Goal: Transaction & Acquisition: Purchase product/service

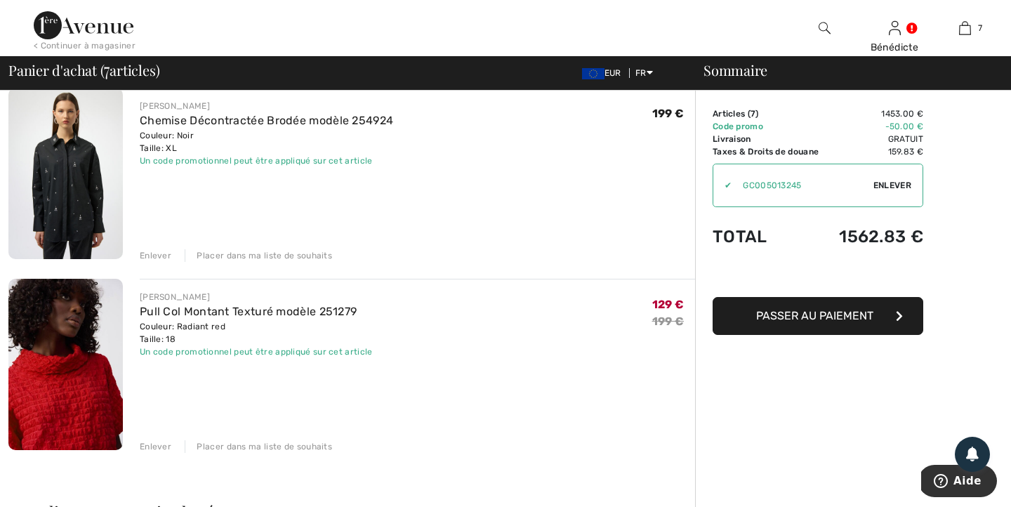
scroll to position [1075, 0]
click at [149, 442] on div "Enlever" at bounding box center [156, 445] width 32 height 13
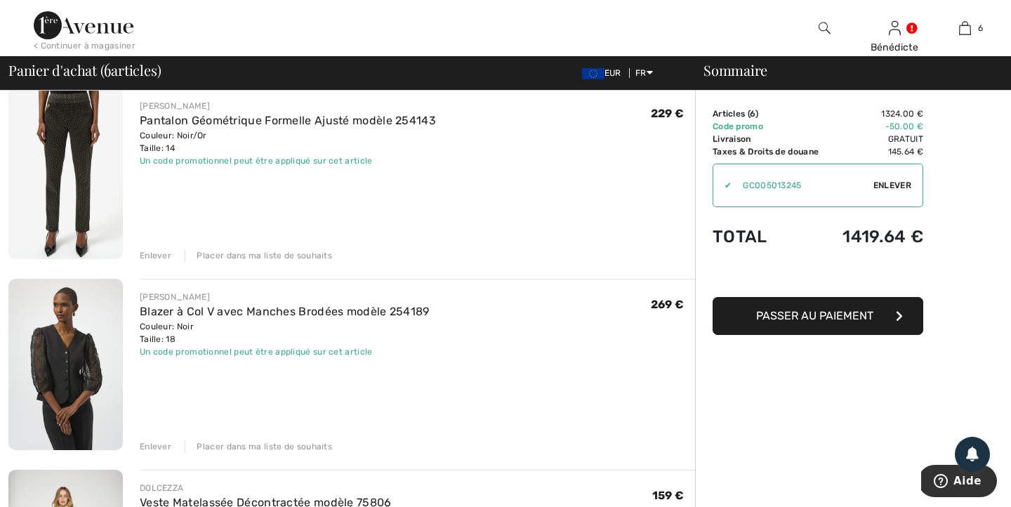
scroll to position [0, 0]
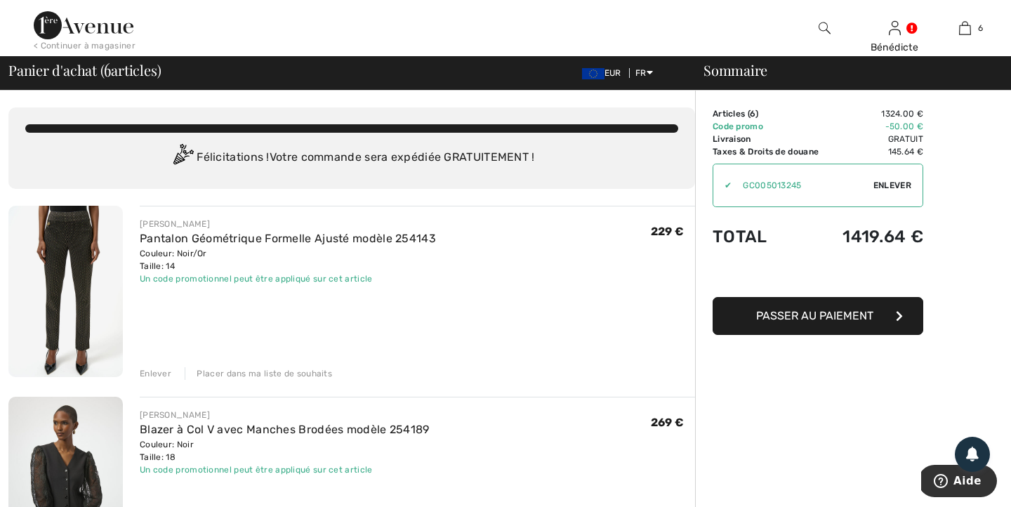
click at [821, 29] on img at bounding box center [825, 28] width 12 height 17
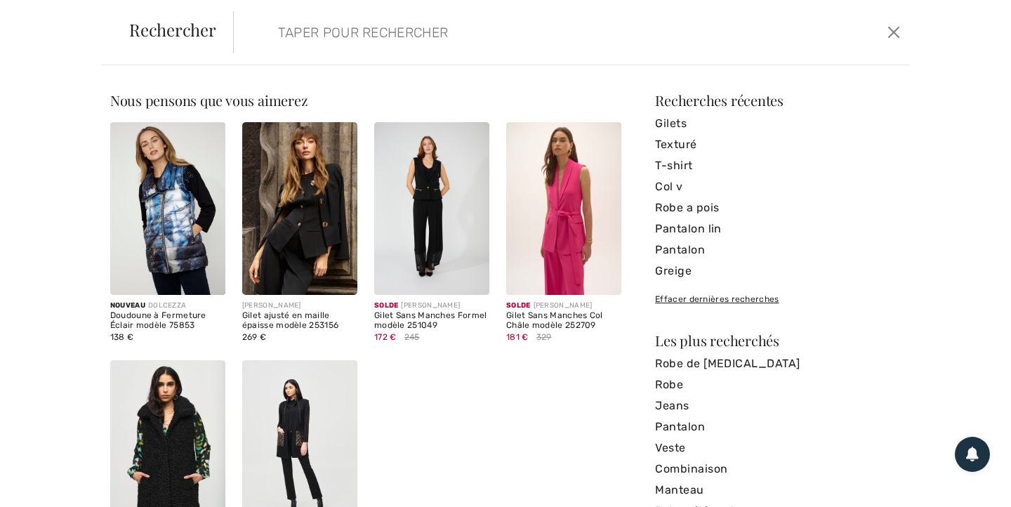
click at [446, 36] on input "search" at bounding box center [498, 32] width 463 height 42
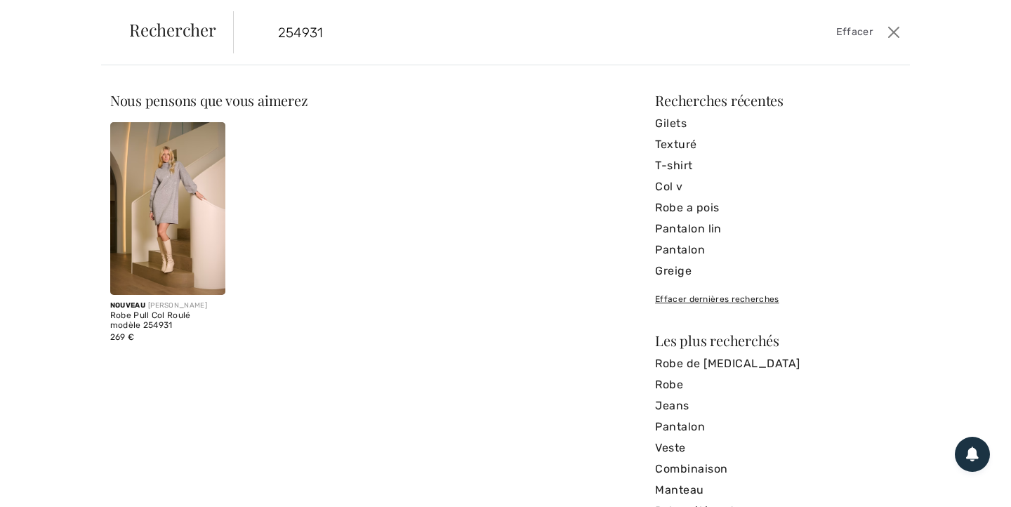
type input "254931"
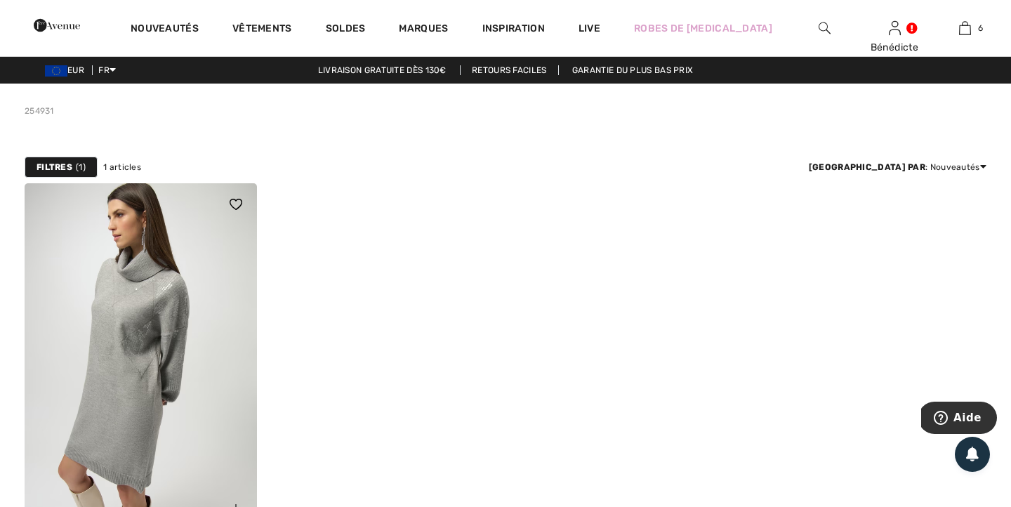
click at [179, 317] on img at bounding box center [141, 357] width 232 height 348
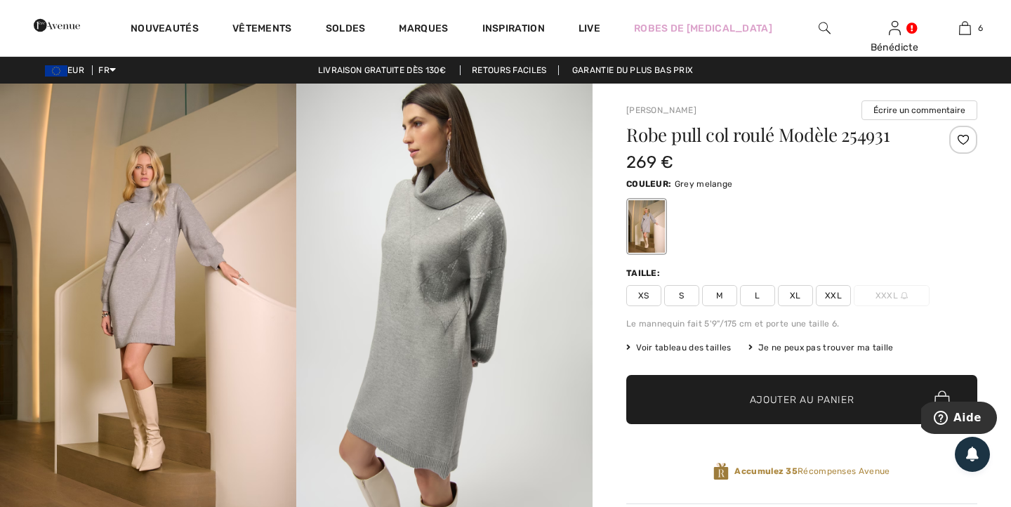
click at [724, 348] on span "Voir tableau des tailles" at bounding box center [678, 347] width 105 height 13
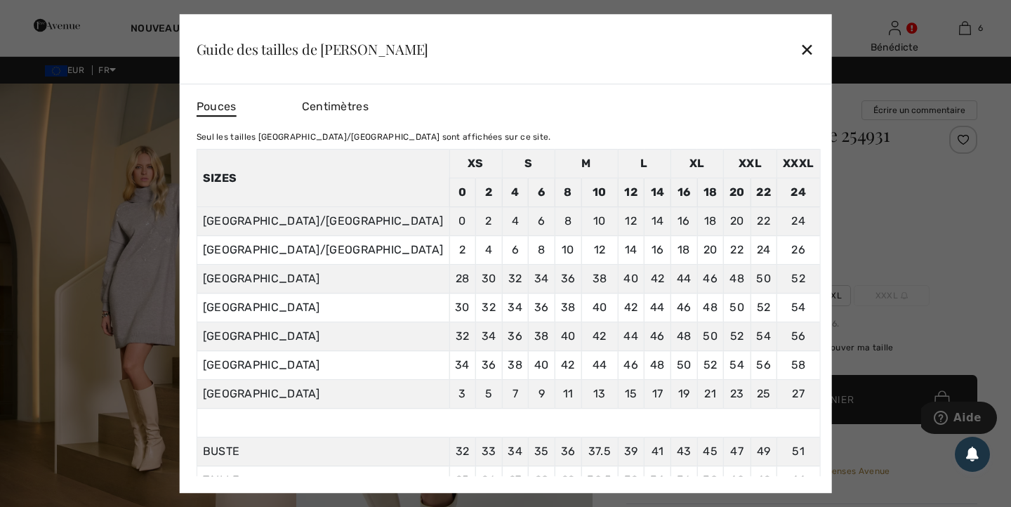
click at [800, 48] on div "✕" at bounding box center [807, 48] width 15 height 29
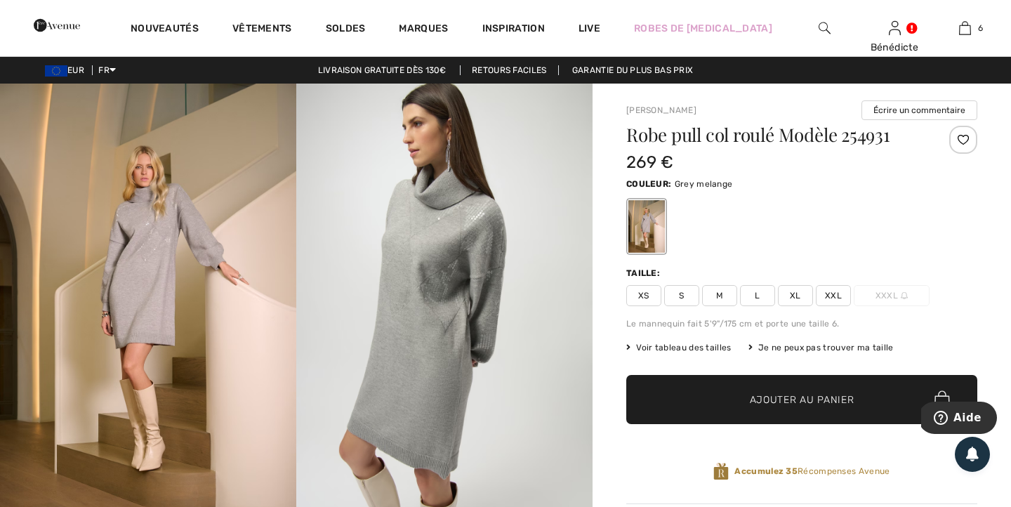
click at [449, 275] on img at bounding box center [444, 306] width 296 height 444
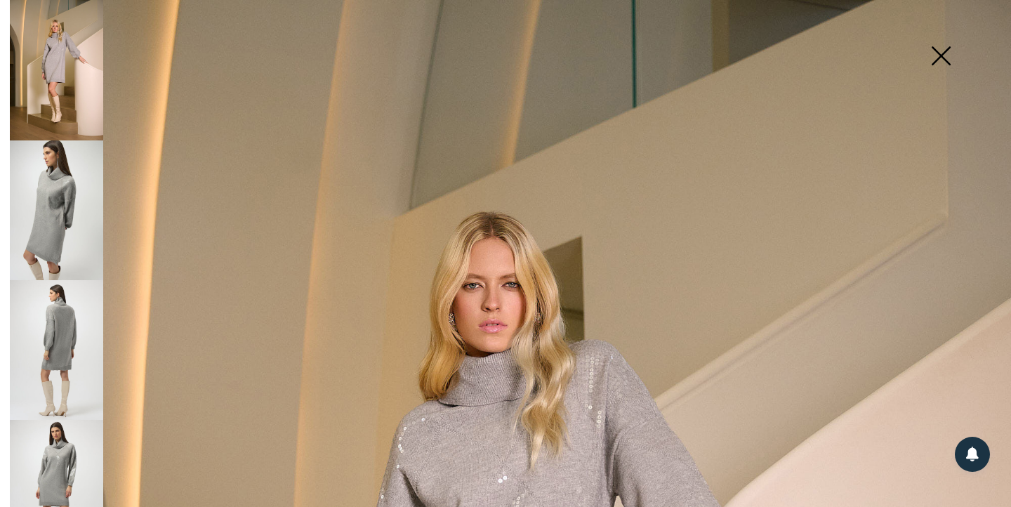
click at [946, 56] on img at bounding box center [941, 57] width 70 height 72
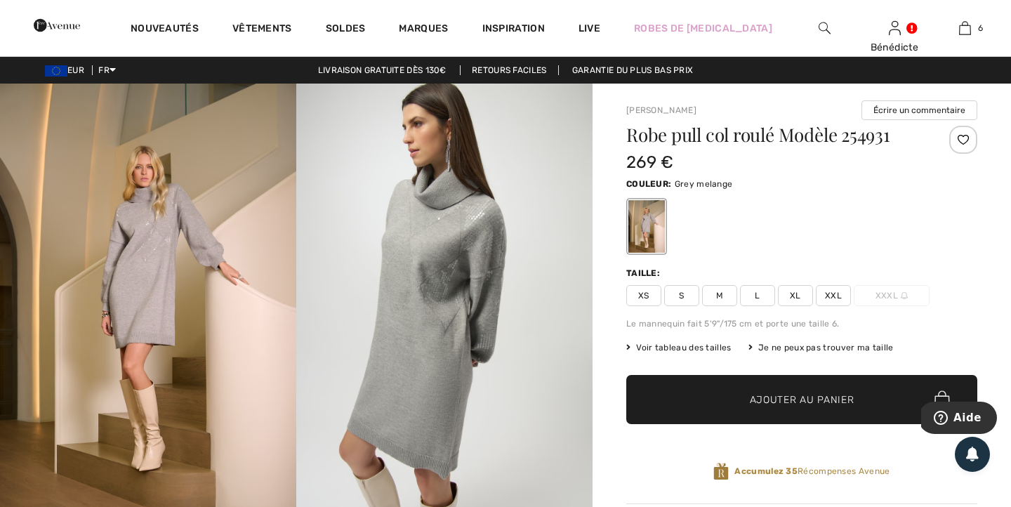
click at [793, 296] on span "XL" at bounding box center [795, 295] width 35 height 21
click at [762, 403] on span "Ajouter au panier" at bounding box center [802, 399] width 105 height 15
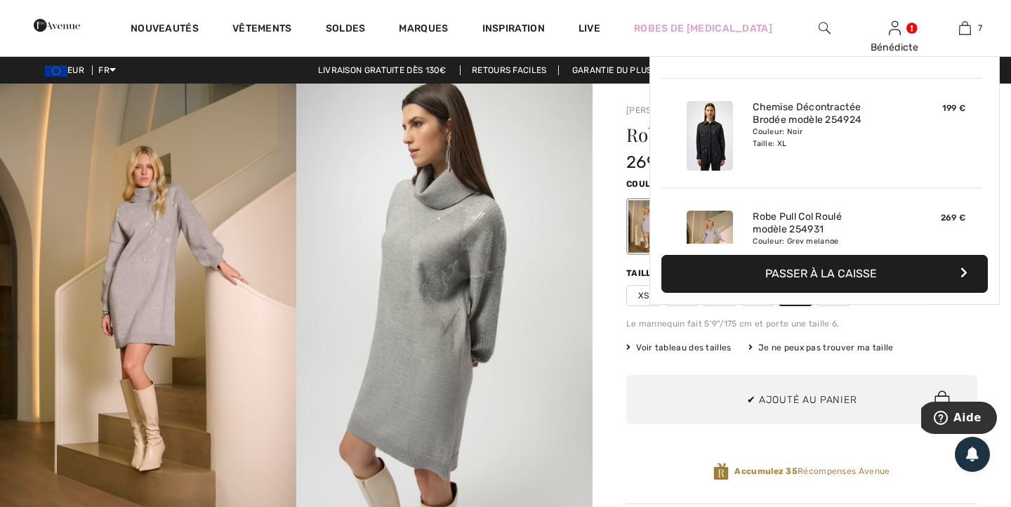
scroll to position [591, 0]
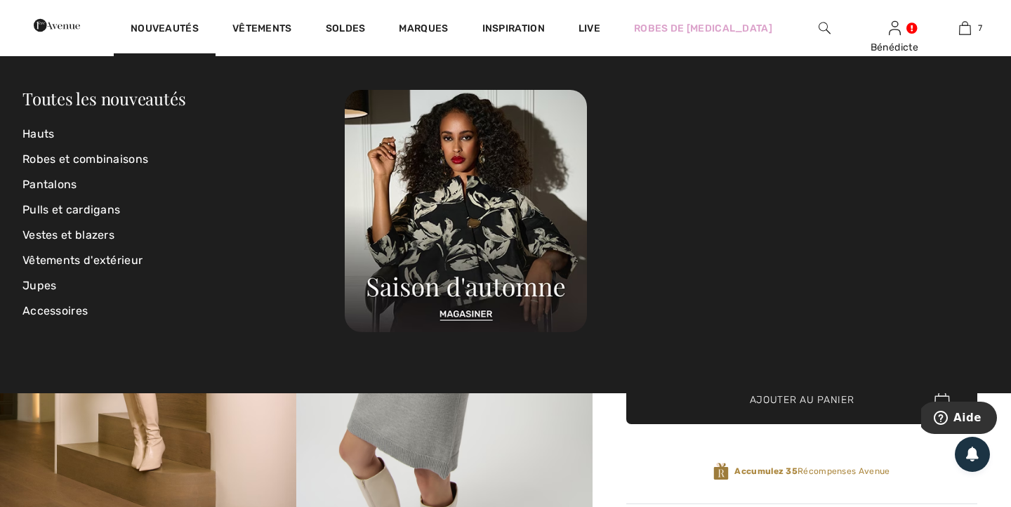
click at [819, 29] on img at bounding box center [825, 28] width 12 height 17
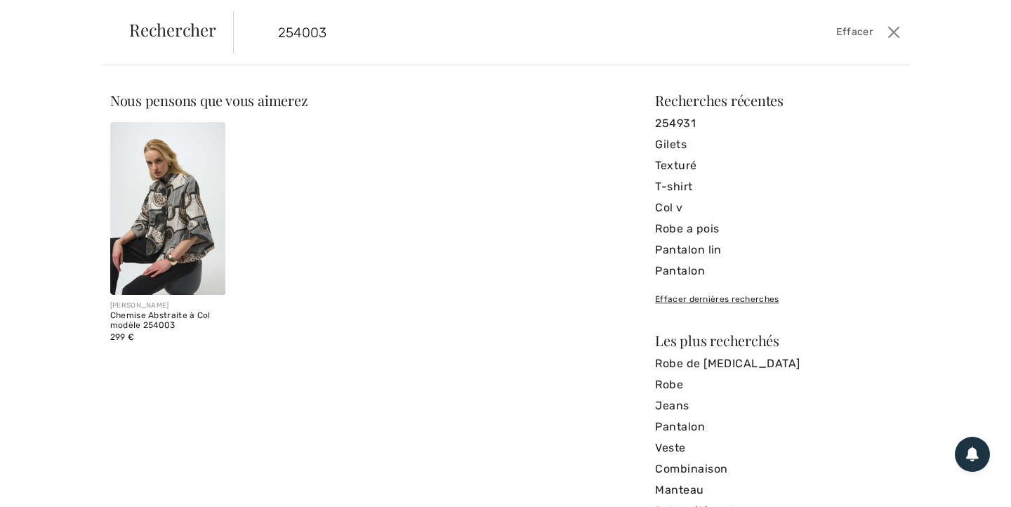
type input "254003"
click at [168, 240] on img at bounding box center [167, 208] width 115 height 173
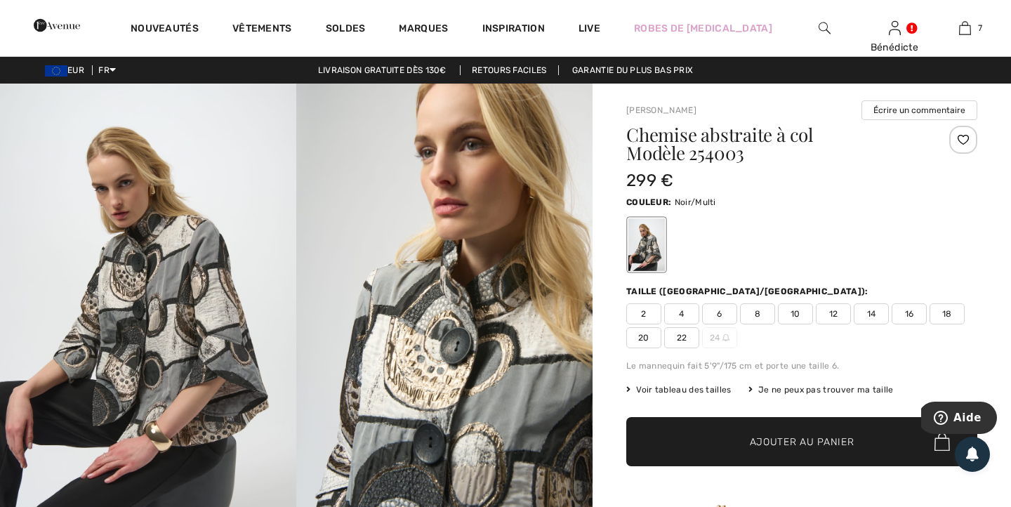
click at [945, 311] on span "18" at bounding box center [946, 313] width 35 height 21
click at [793, 439] on span "Ajouter au panier" at bounding box center [802, 442] width 105 height 15
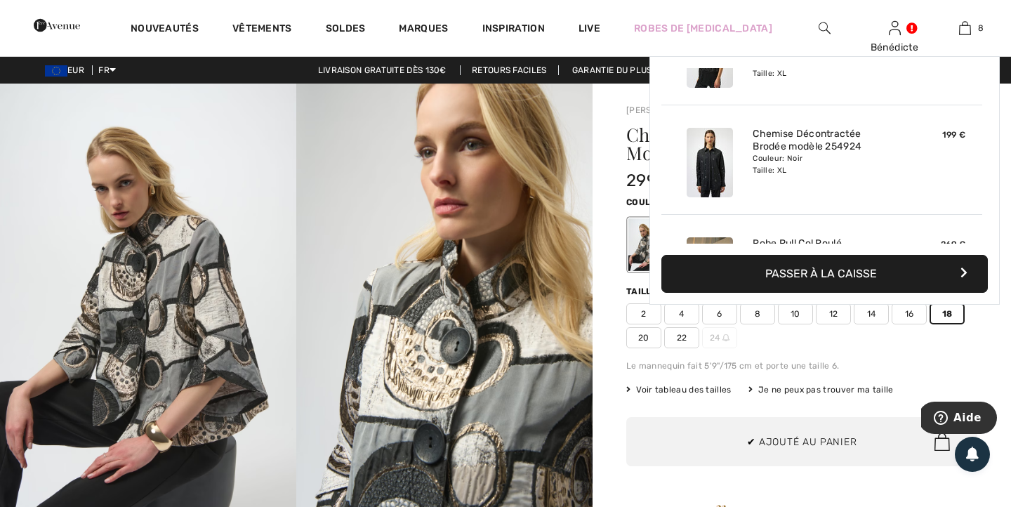
scroll to position [701, 0]
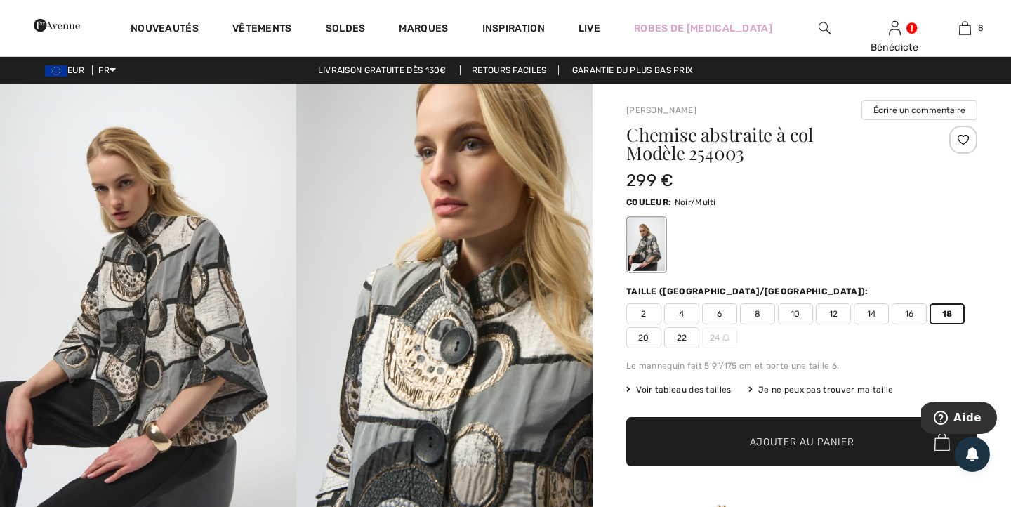
click at [819, 27] on img at bounding box center [825, 28] width 12 height 17
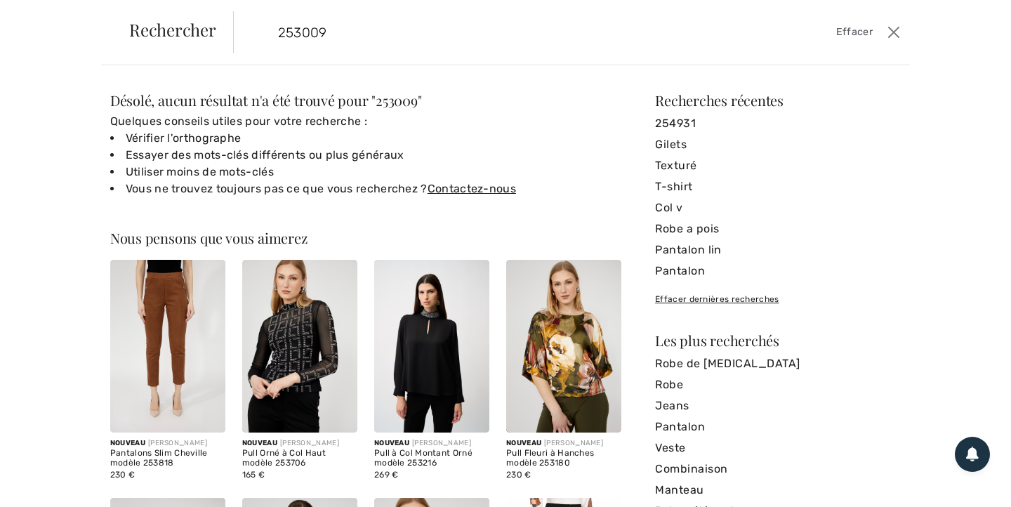
drag, startPoint x: 312, startPoint y: 29, endPoint x: 373, endPoint y: 26, distance: 61.2
click at [373, 26] on input "253009" at bounding box center [498, 32] width 463 height 42
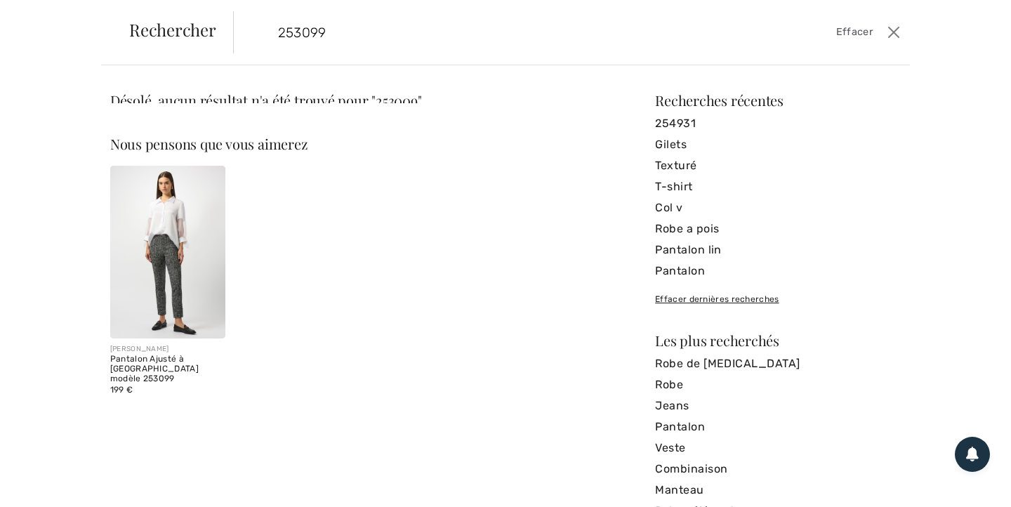
type input "253099"
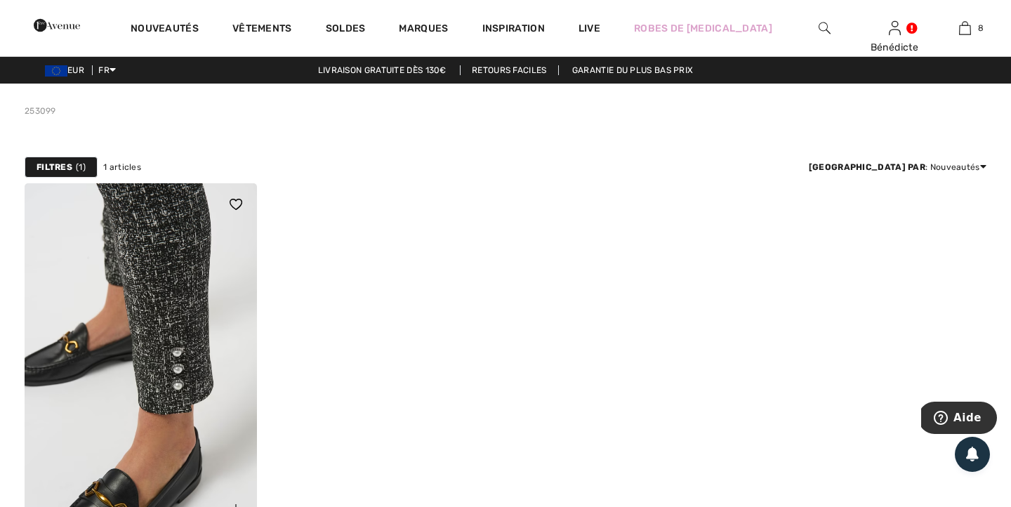
click at [132, 281] on img at bounding box center [141, 357] width 232 height 348
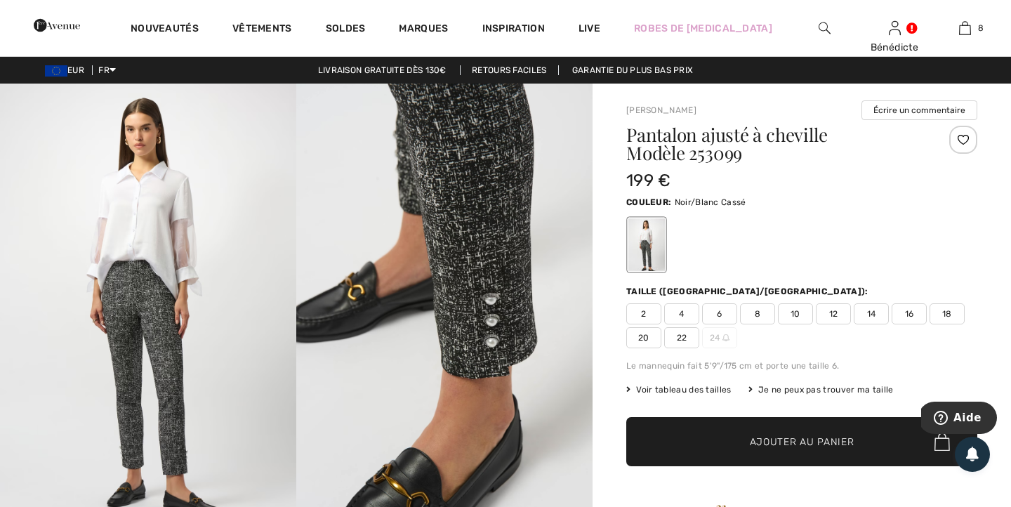
click at [869, 312] on span "14" at bounding box center [871, 313] width 35 height 21
click at [795, 428] on span "✔ Ajouté au panier Ajouter au panier" at bounding box center [801, 441] width 351 height 49
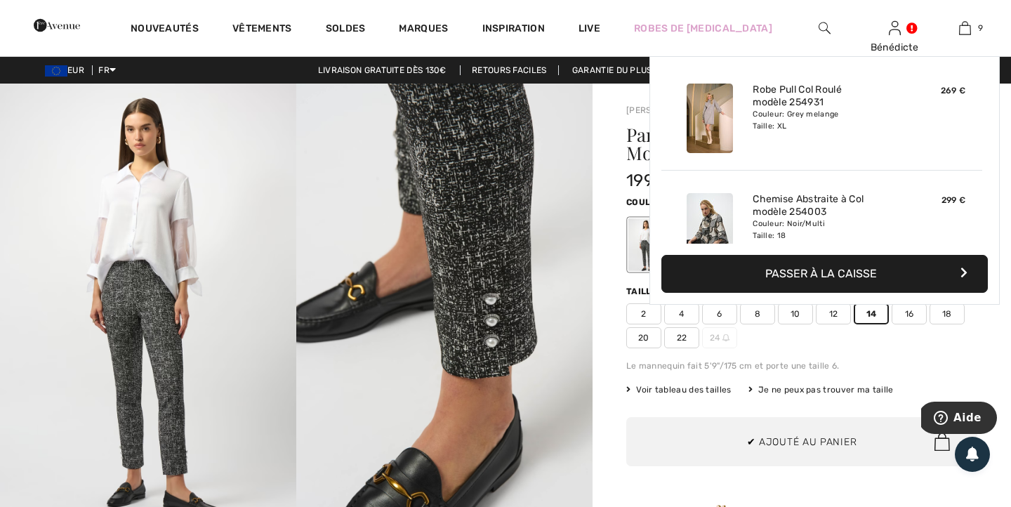
scroll to position [810, 0]
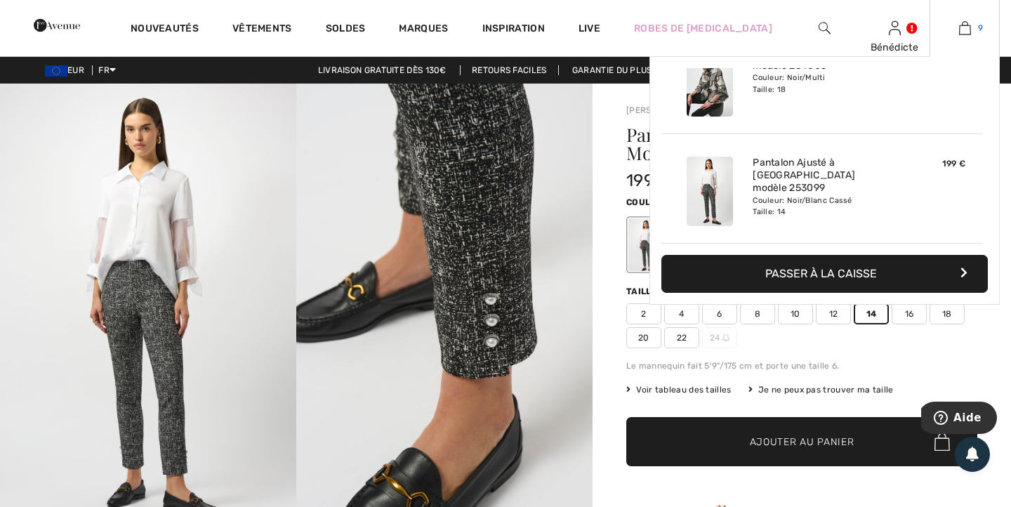
click at [955, 28] on link "9" at bounding box center [964, 28] width 69 height 17
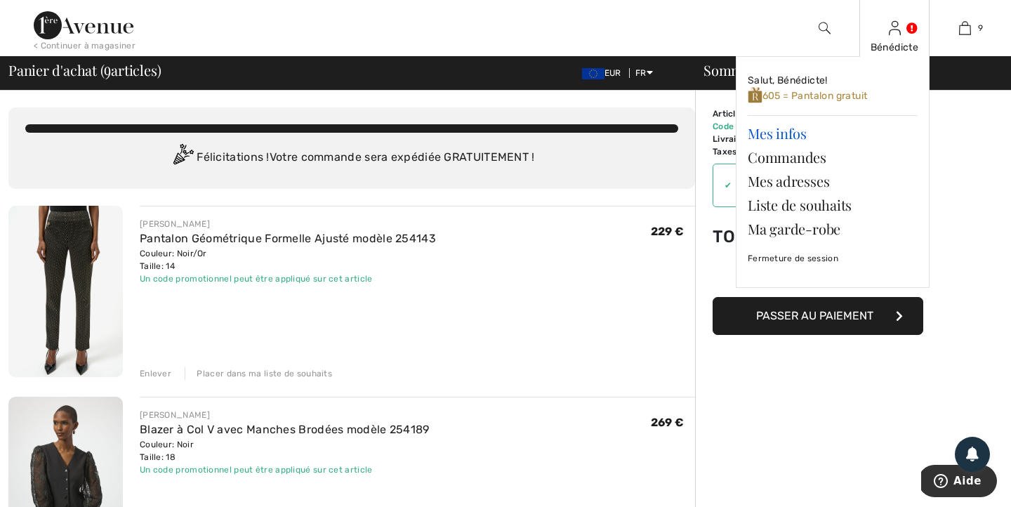
click at [800, 138] on link "Mes infos" at bounding box center [833, 133] width 170 height 24
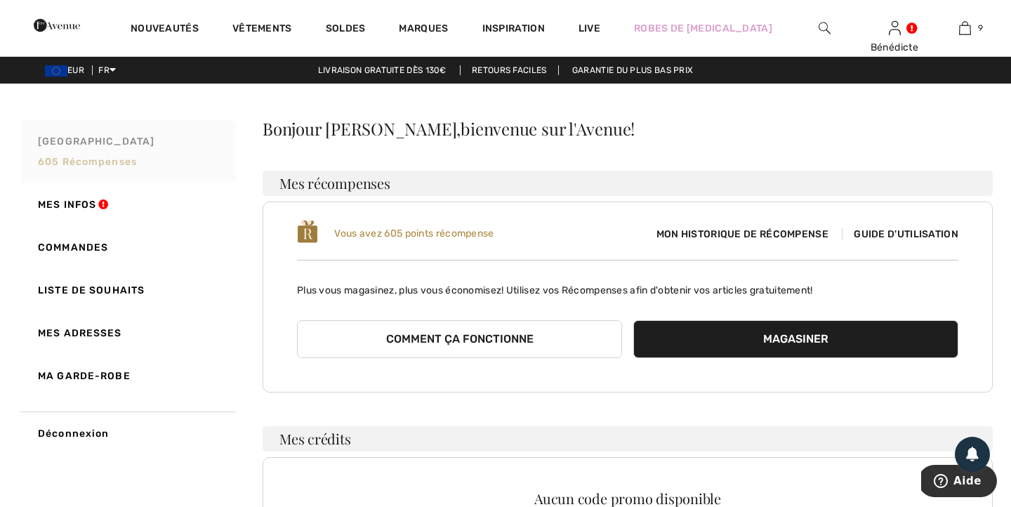
click at [137, 166] on span "605 récompenses" at bounding box center [87, 162] width 99 height 12
click at [757, 232] on span "Mon historique de récompense" at bounding box center [742, 234] width 194 height 15
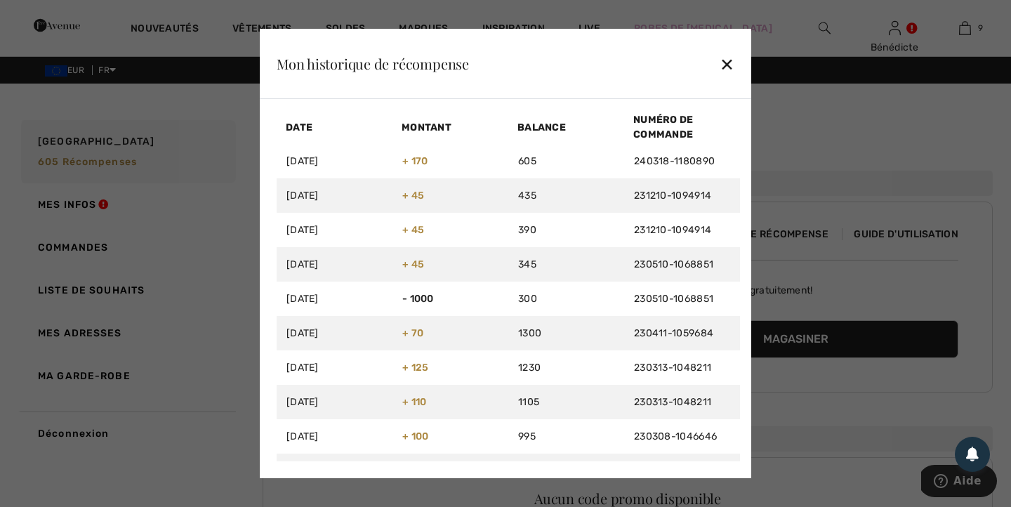
click at [727, 67] on div "✕" at bounding box center [727, 63] width 15 height 29
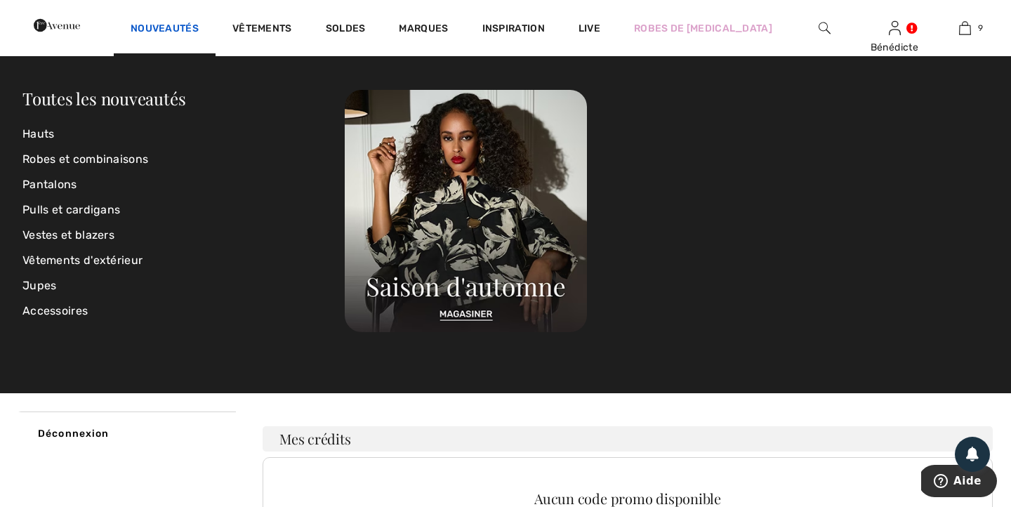
click at [199, 27] on link "Nouveautés" at bounding box center [165, 29] width 68 height 15
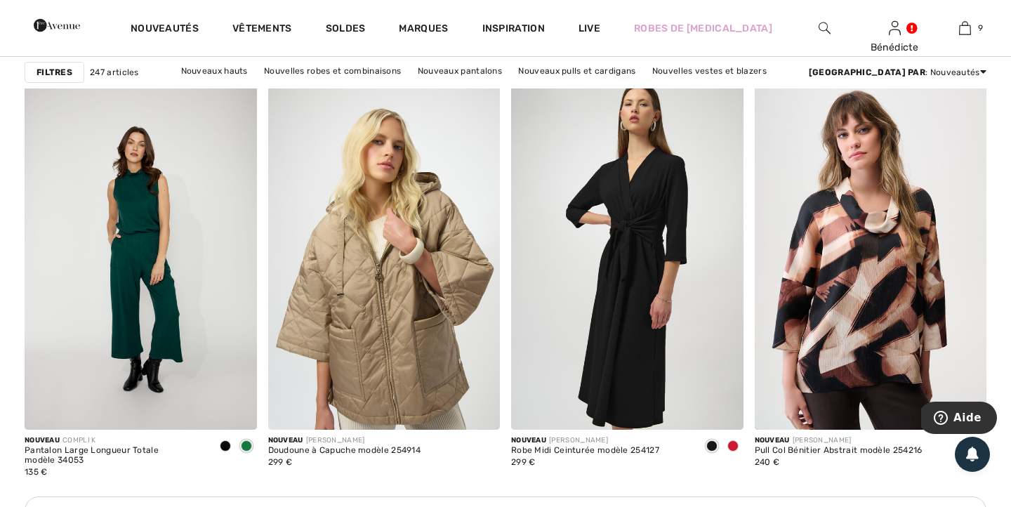
scroll to position [4614, 0]
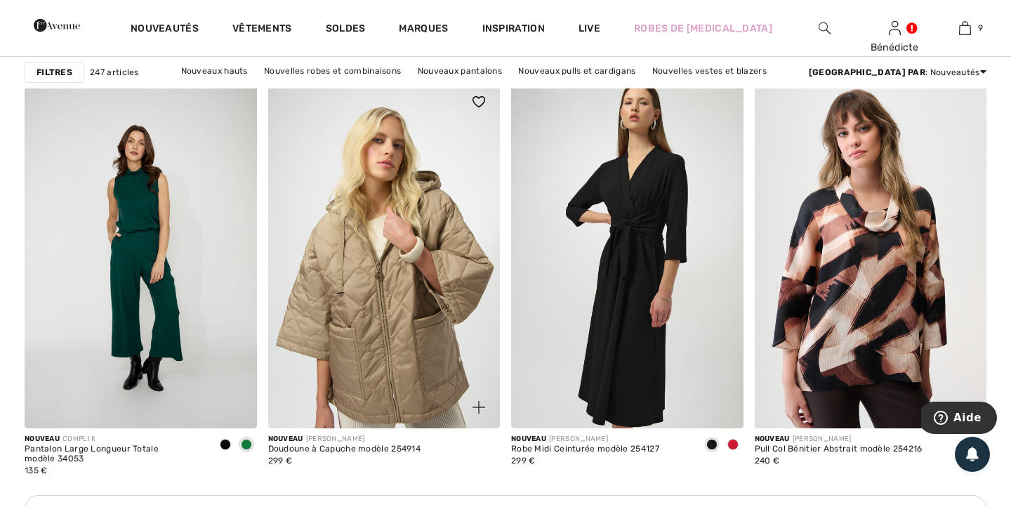
click at [382, 305] on img at bounding box center [384, 255] width 232 height 348
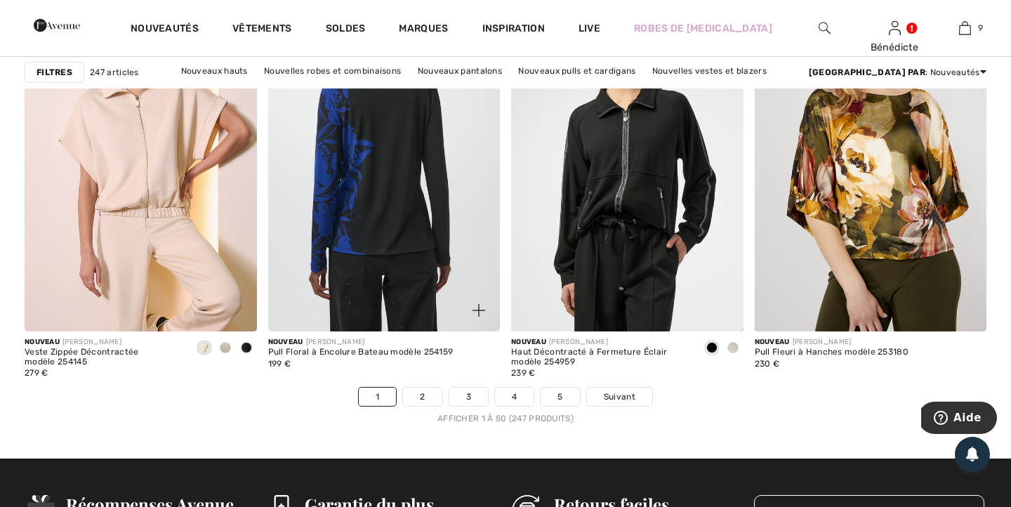
scroll to position [6121, 0]
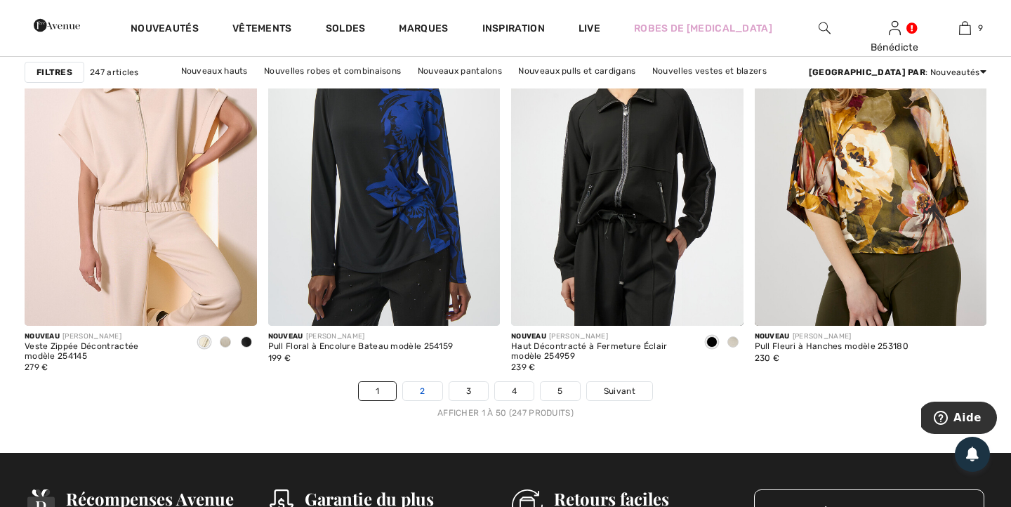
click at [416, 388] on link "2" at bounding box center [422, 391] width 39 height 18
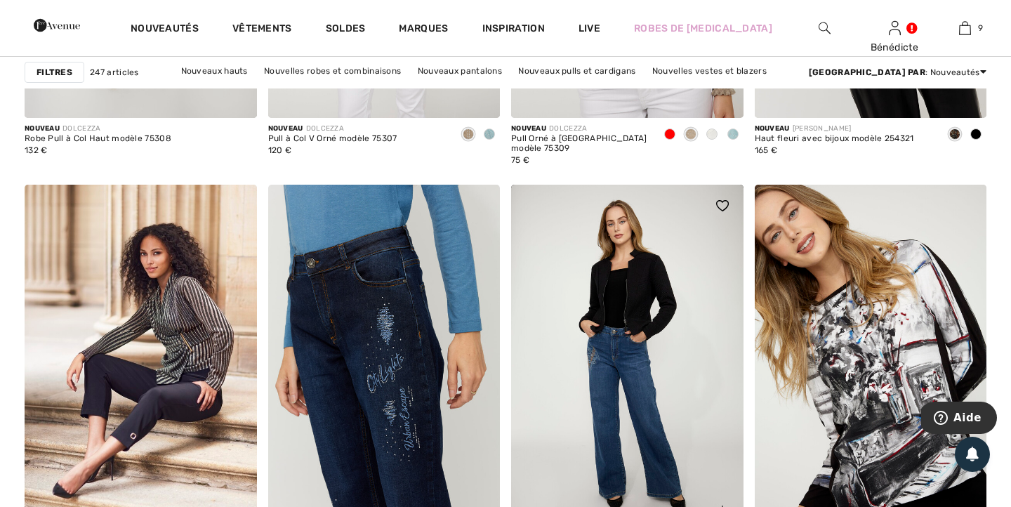
scroll to position [5891, 0]
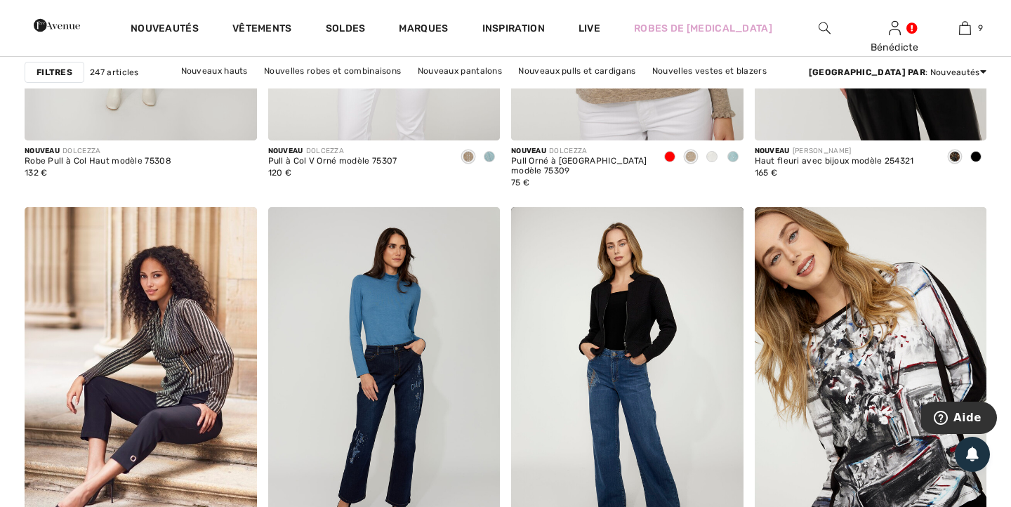
click at [821, 29] on img at bounding box center [825, 28] width 12 height 17
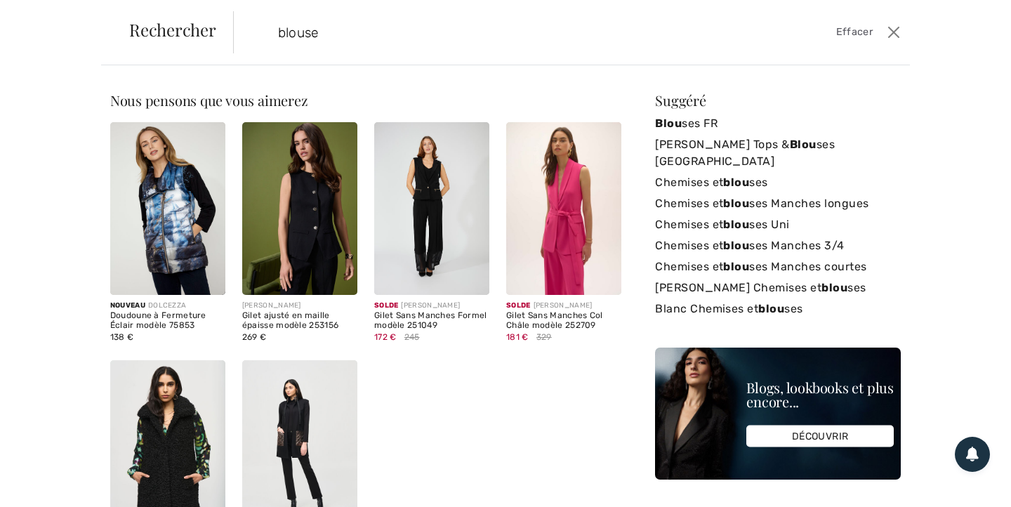
type input "blouse"
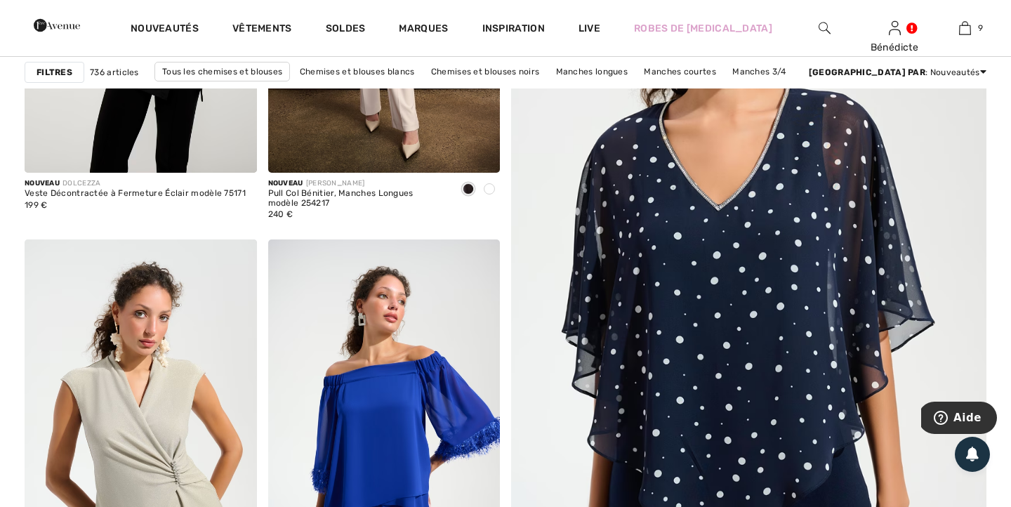
scroll to position [305, 0]
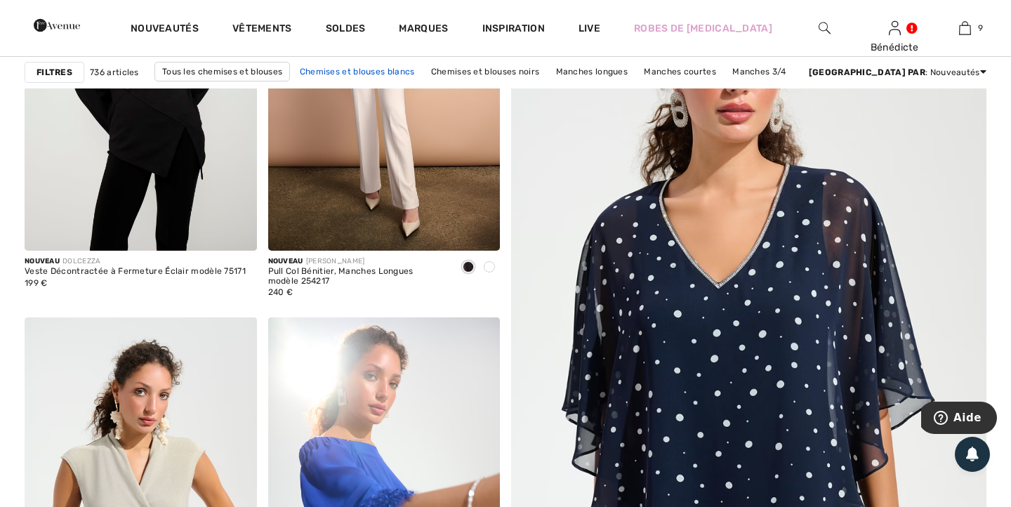
click at [413, 72] on link "Chemises et blouses blancs" at bounding box center [357, 71] width 129 height 18
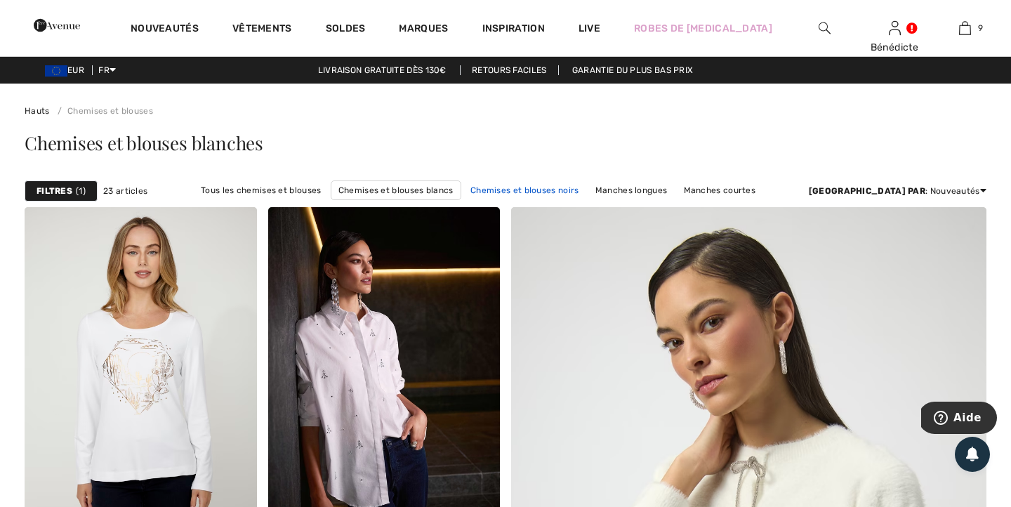
click at [522, 190] on link "Chemises et blouses noirs" at bounding box center [524, 190] width 123 height 18
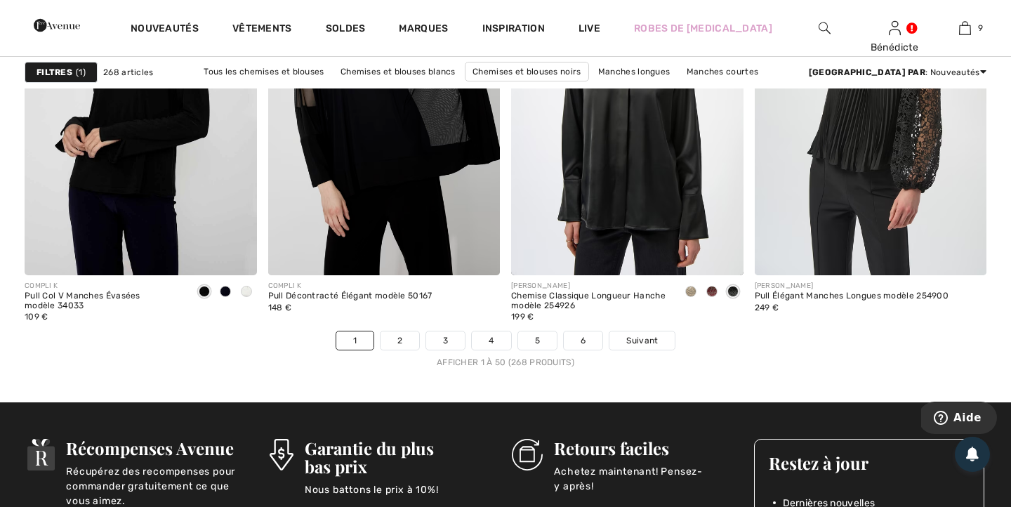
scroll to position [6151, 0]
click at [401, 340] on link "2" at bounding box center [399, 341] width 39 height 18
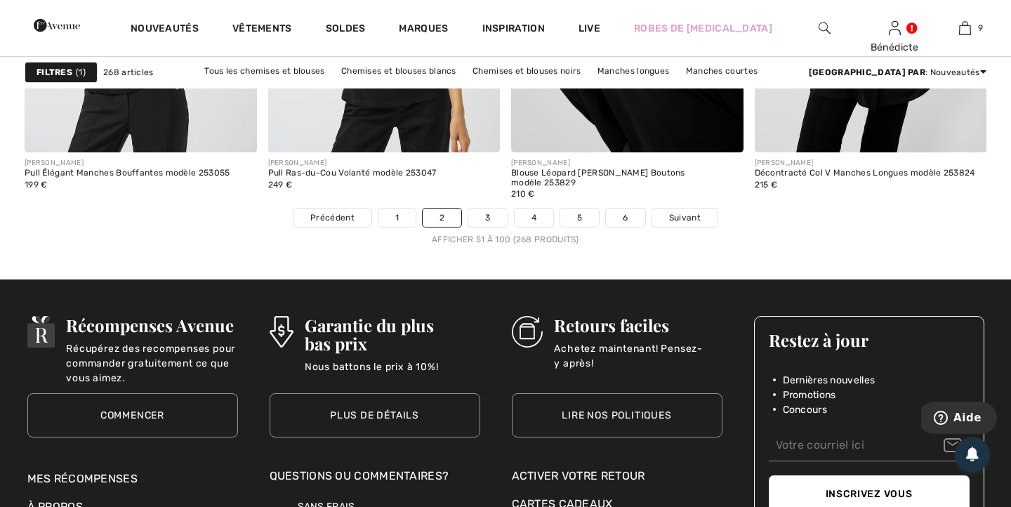
scroll to position [6277, 0]
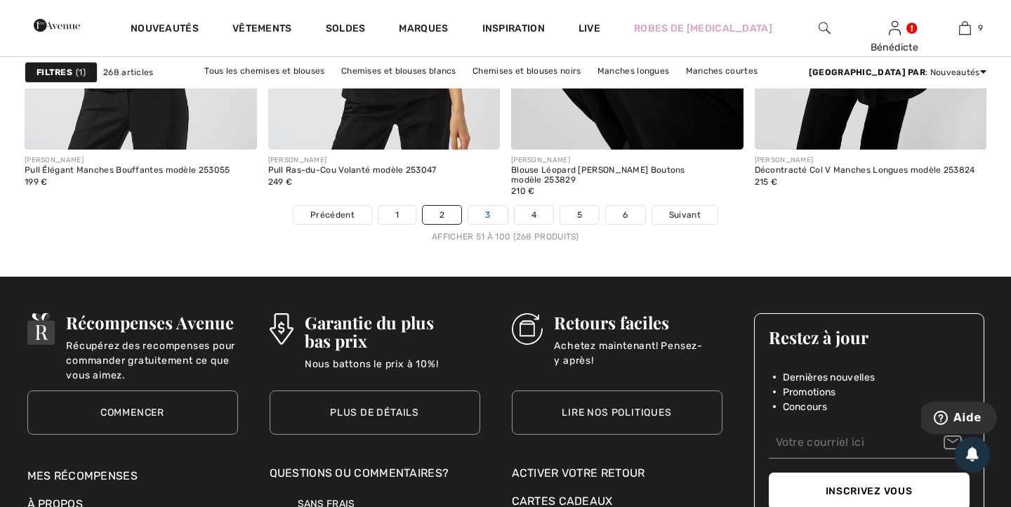
click at [491, 217] on link "3" at bounding box center [487, 215] width 39 height 18
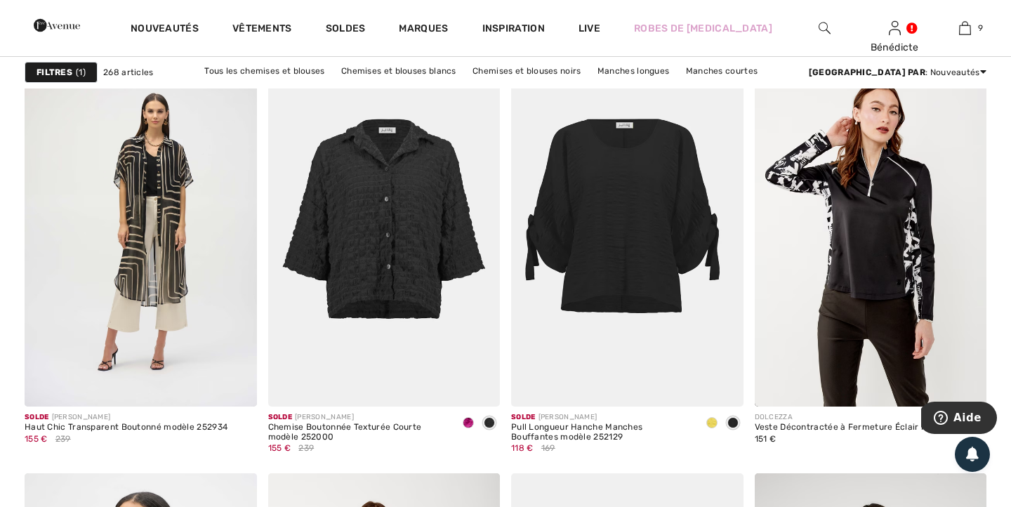
scroll to position [1969, 0]
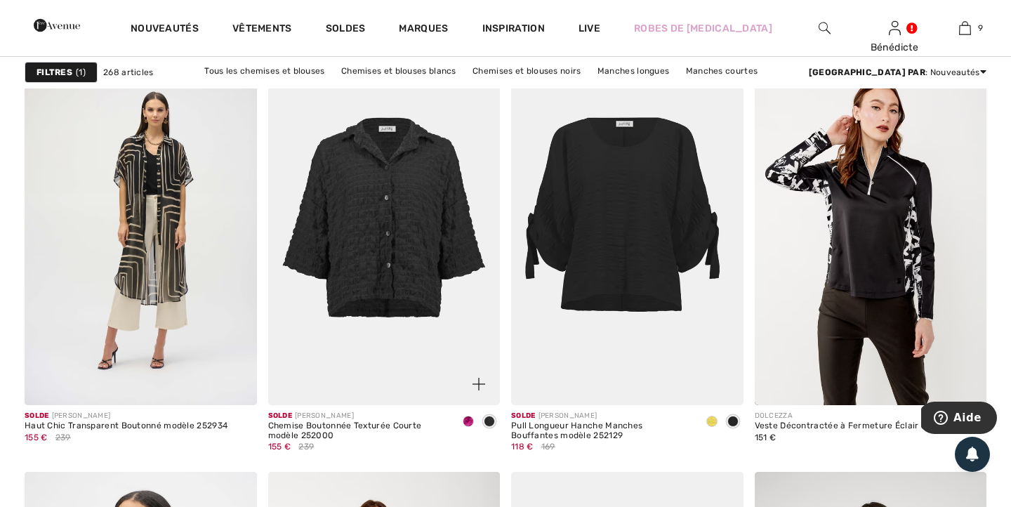
click at [465, 418] on span at bounding box center [468, 421] width 11 height 11
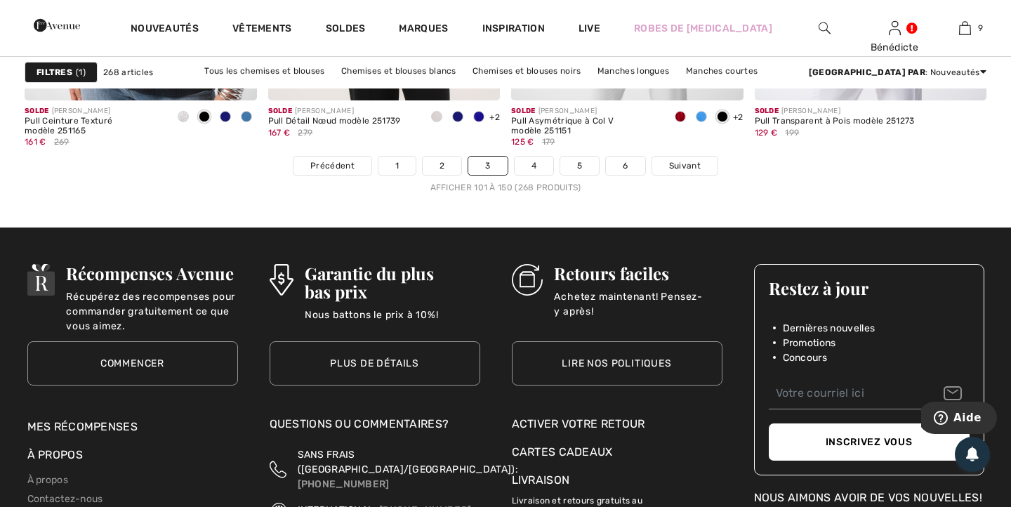
scroll to position [6331, 0]
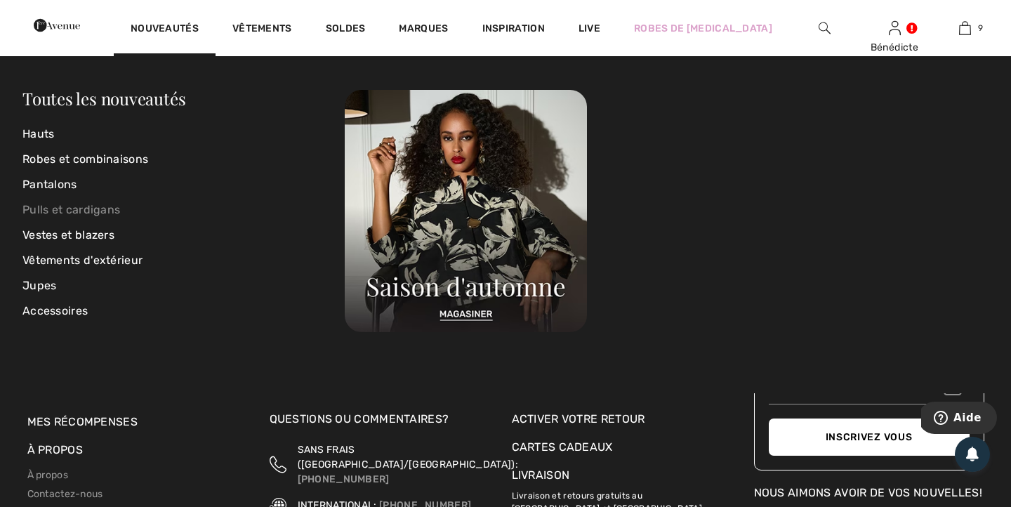
click at [101, 208] on link "Pulls et cardigans" at bounding box center [183, 209] width 322 height 25
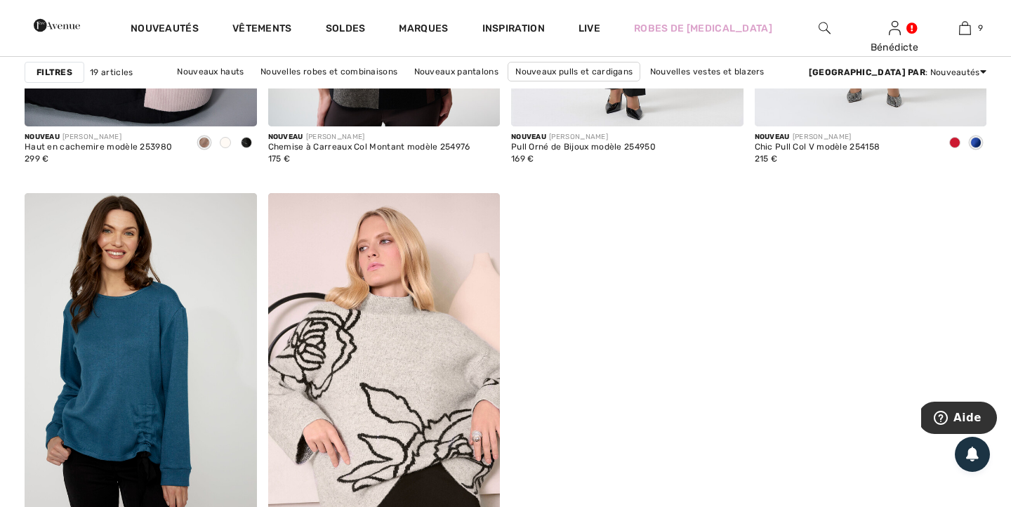
scroll to position [2248, 0]
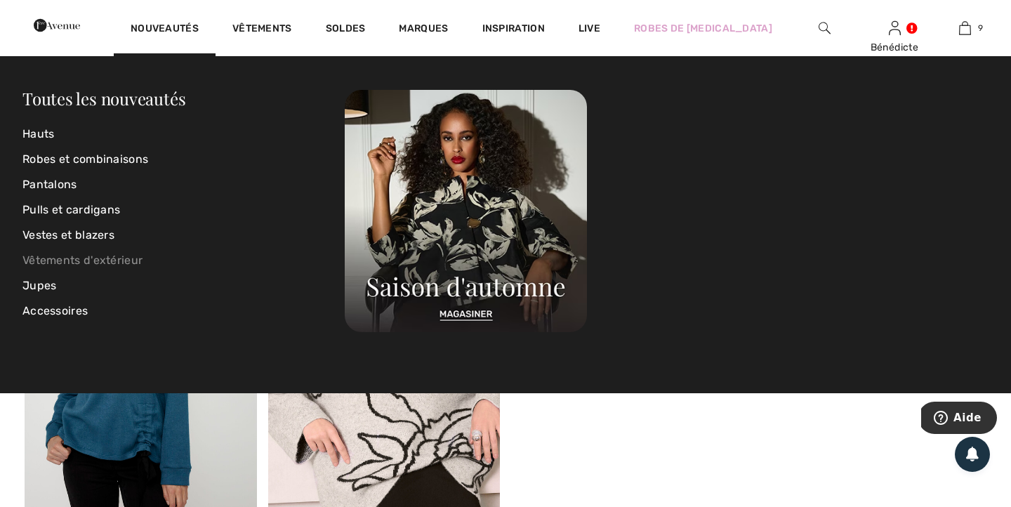
click at [81, 261] on link "Vêtements d'extérieur" at bounding box center [183, 260] width 322 height 25
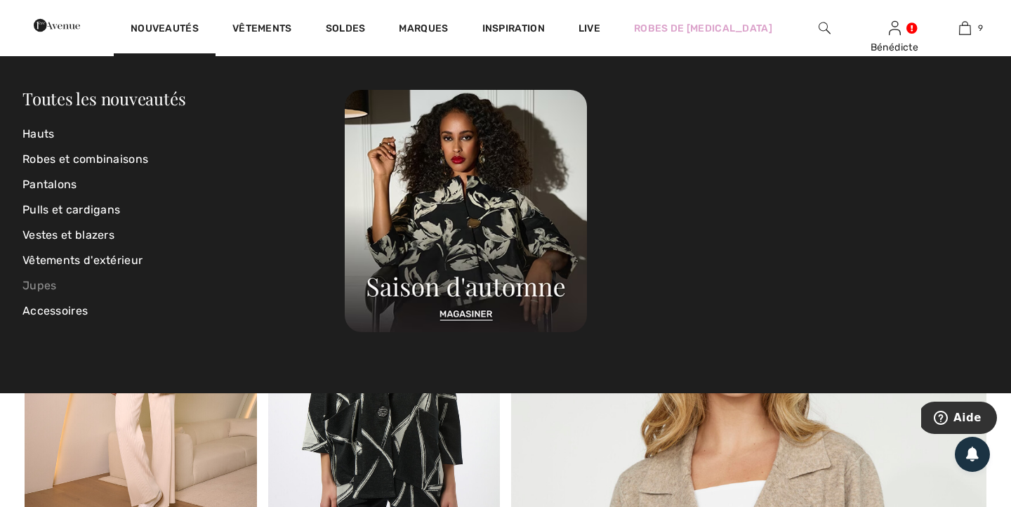
click at [46, 289] on link "Jupes" at bounding box center [183, 285] width 322 height 25
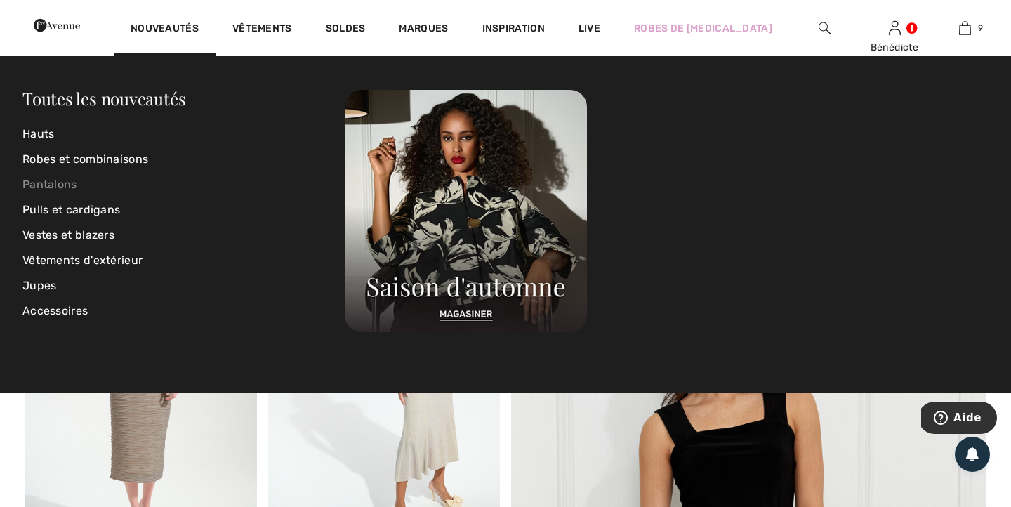
click at [74, 182] on link "Pantalons" at bounding box center [183, 184] width 322 height 25
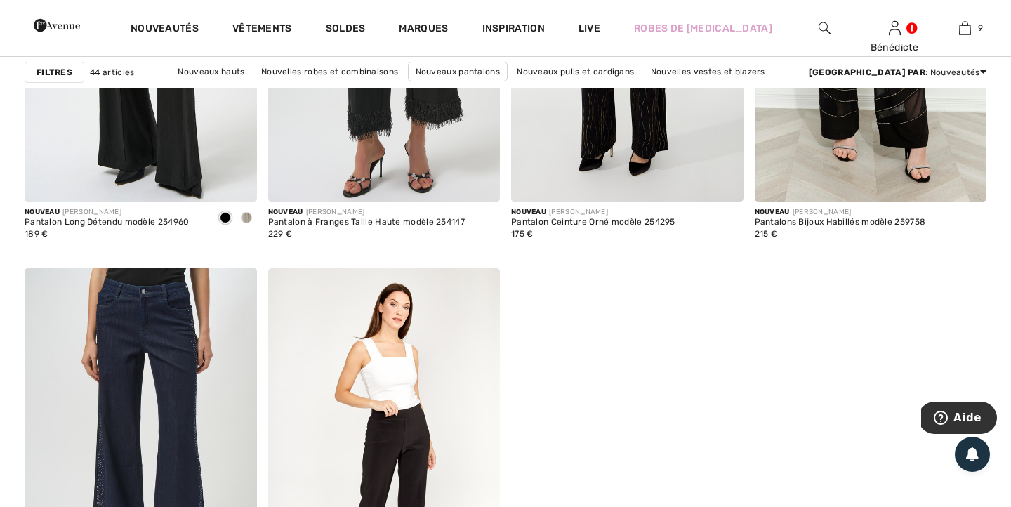
scroll to position [5394, 0]
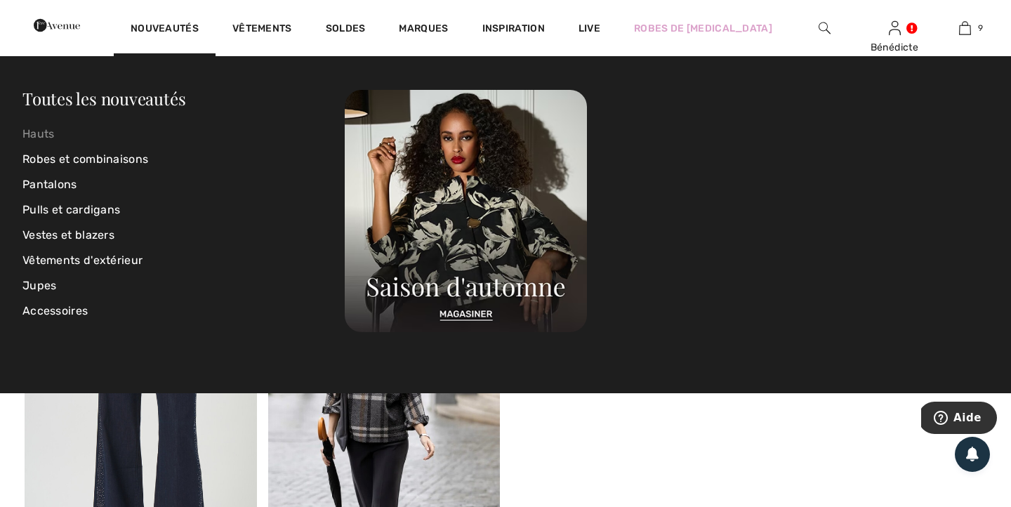
click at [51, 137] on link "Hauts" at bounding box center [183, 133] width 322 height 25
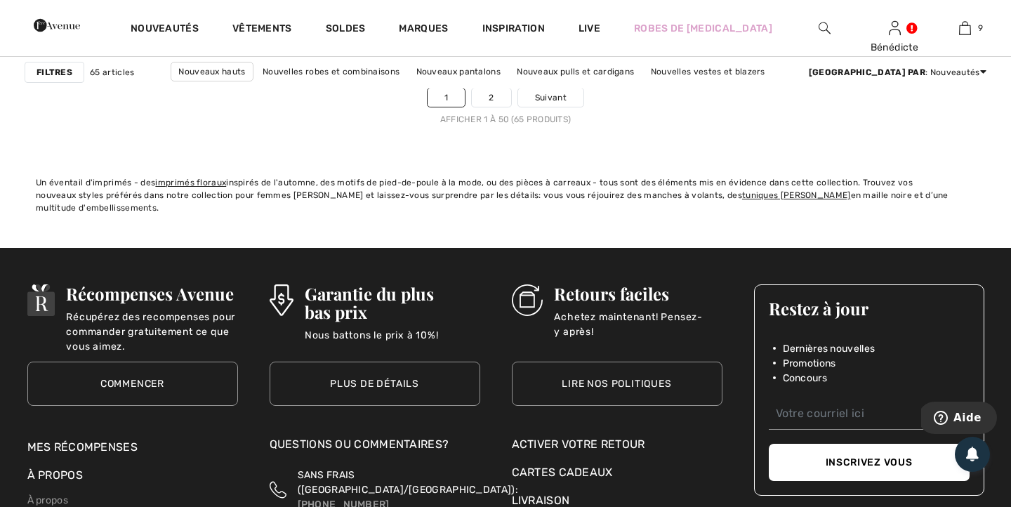
scroll to position [6397, 0]
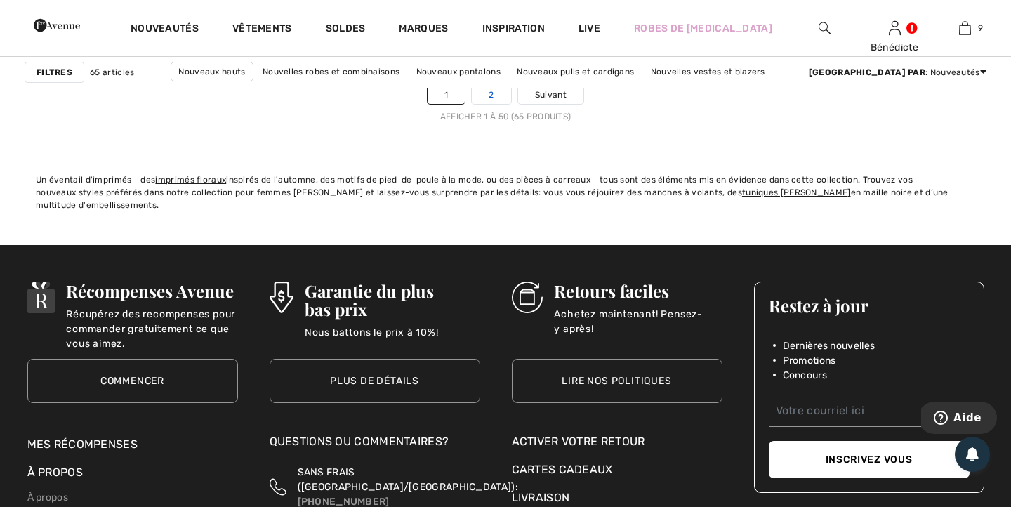
click at [494, 98] on link "2" at bounding box center [491, 95] width 39 height 18
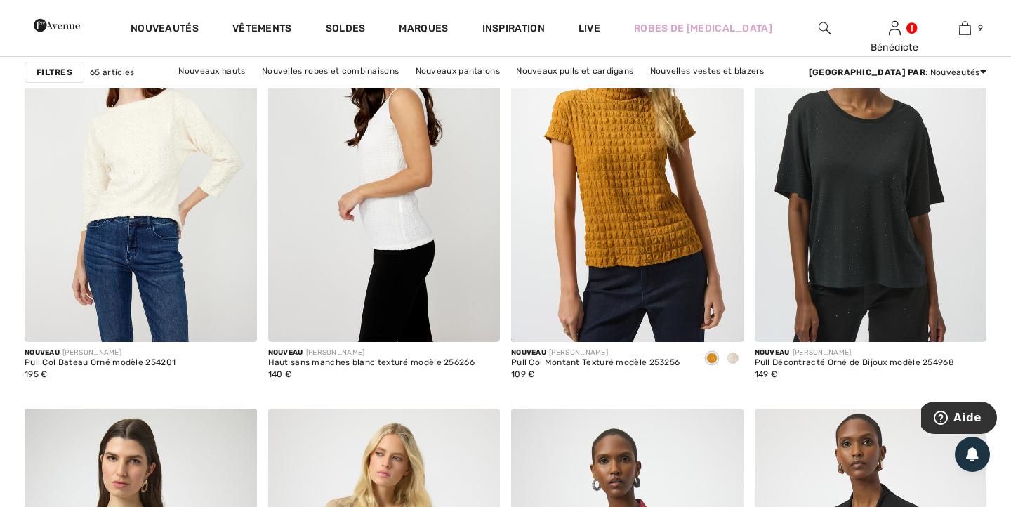
scroll to position [1045, 0]
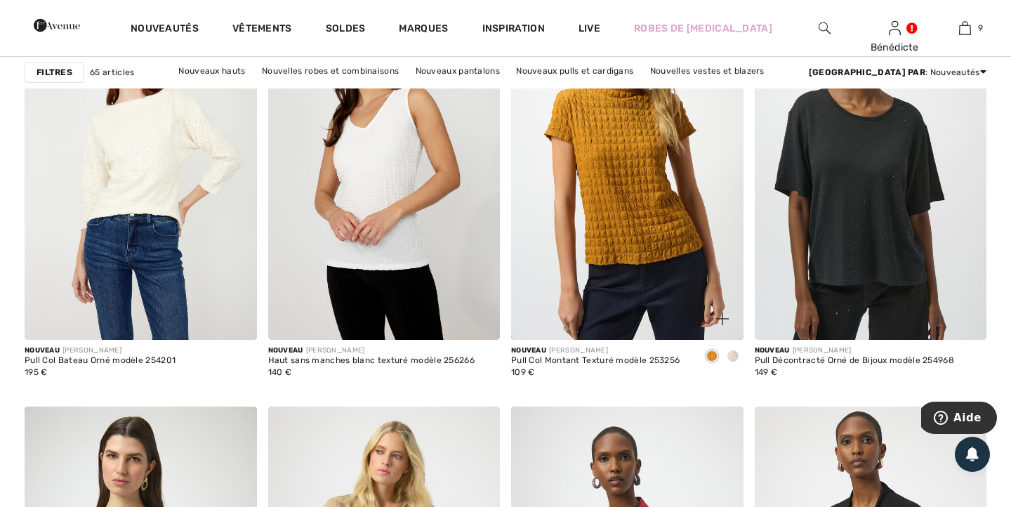
click at [732, 353] on span at bounding box center [732, 355] width 11 height 11
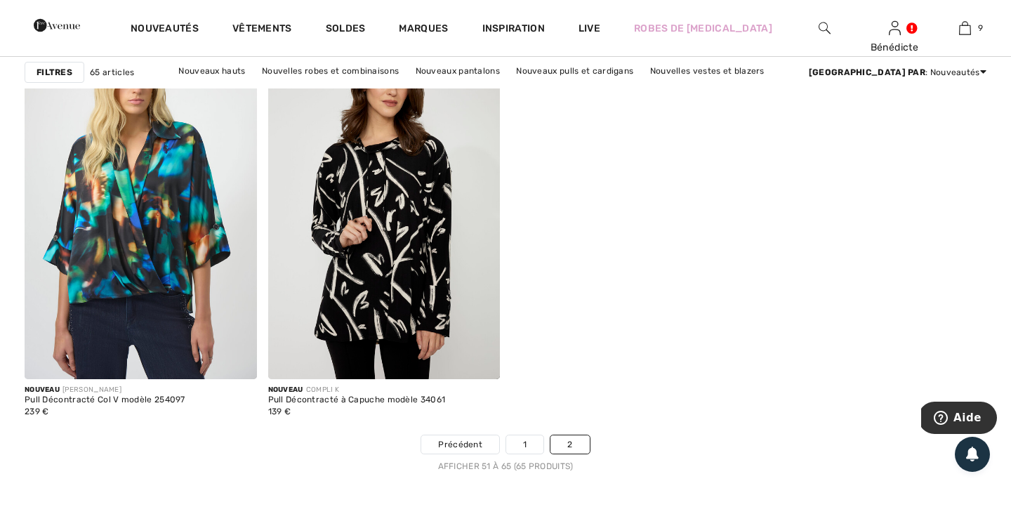
scroll to position [1996, 0]
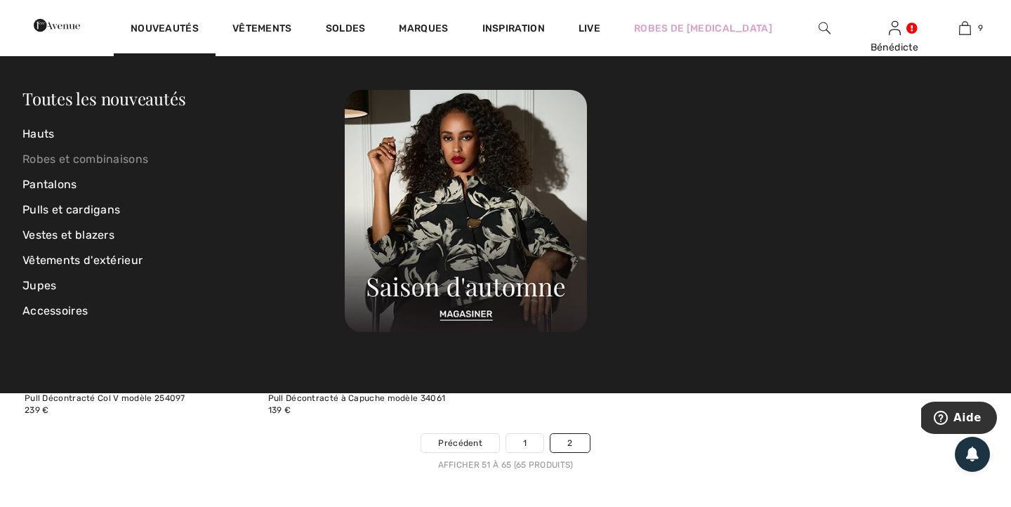
click at [94, 161] on link "Robes et combinaisons" at bounding box center [183, 159] width 322 height 25
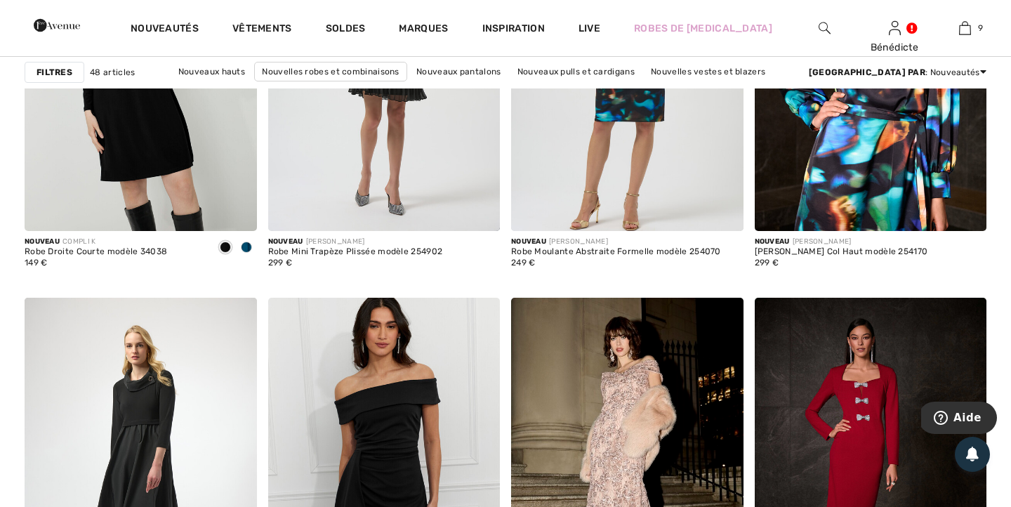
scroll to position [4250, 0]
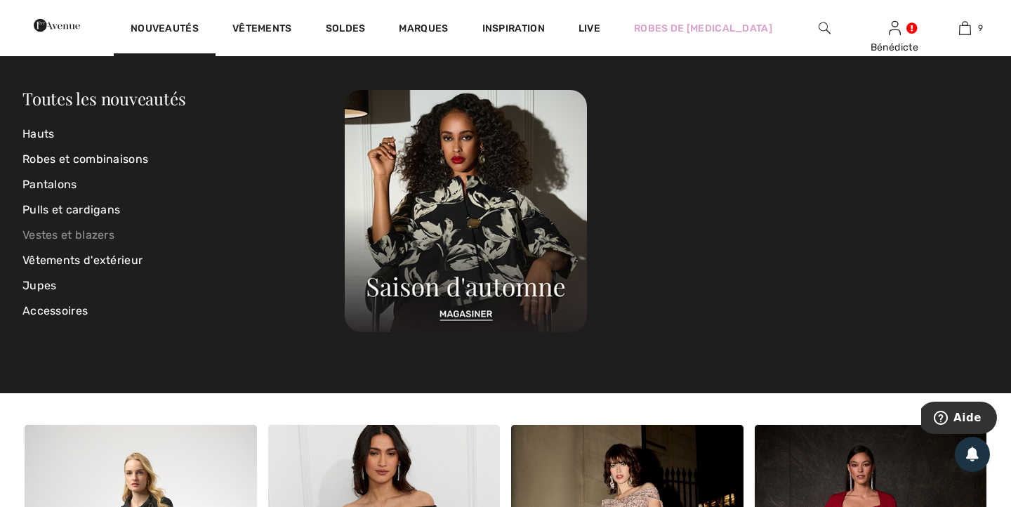
click at [60, 241] on link "Vestes et blazers" at bounding box center [183, 235] width 322 height 25
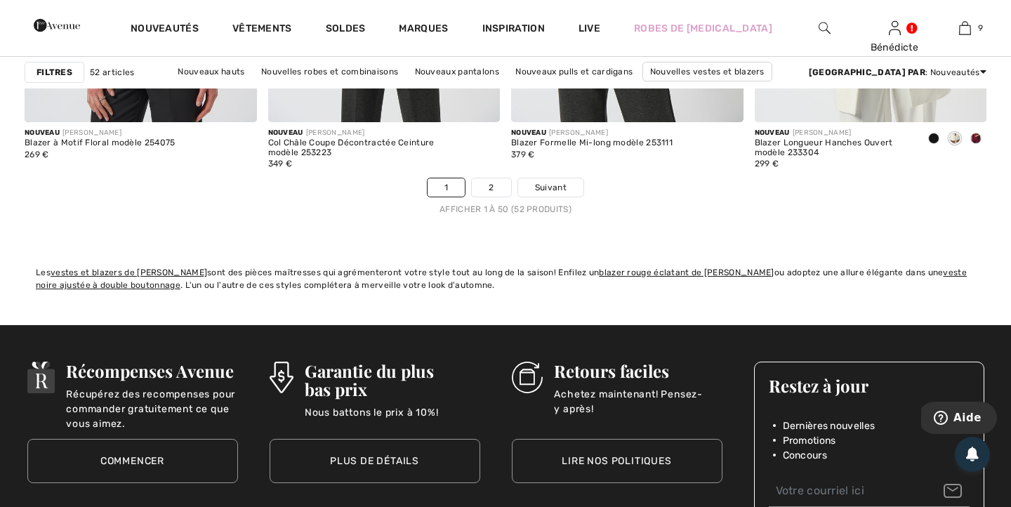
scroll to position [6321, 0]
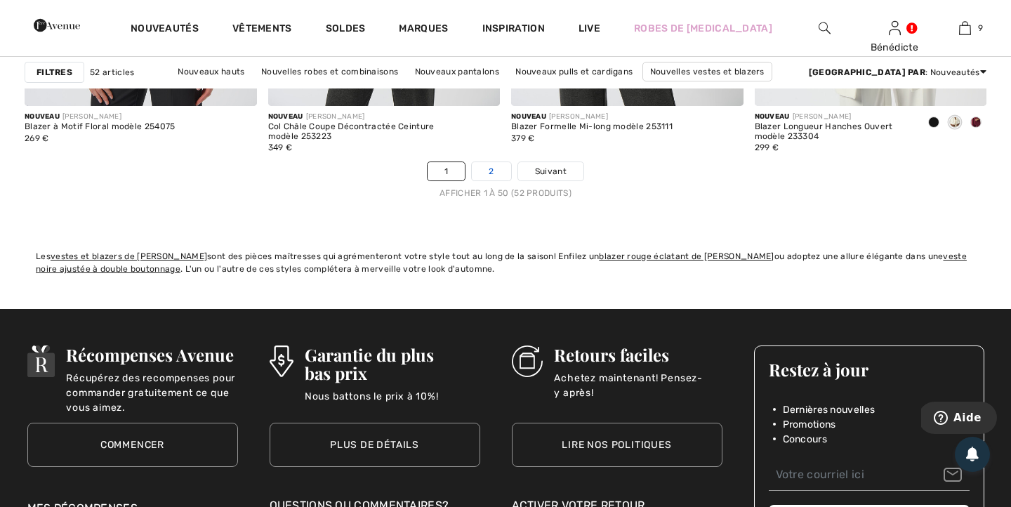
click at [497, 171] on link "2" at bounding box center [491, 171] width 39 height 18
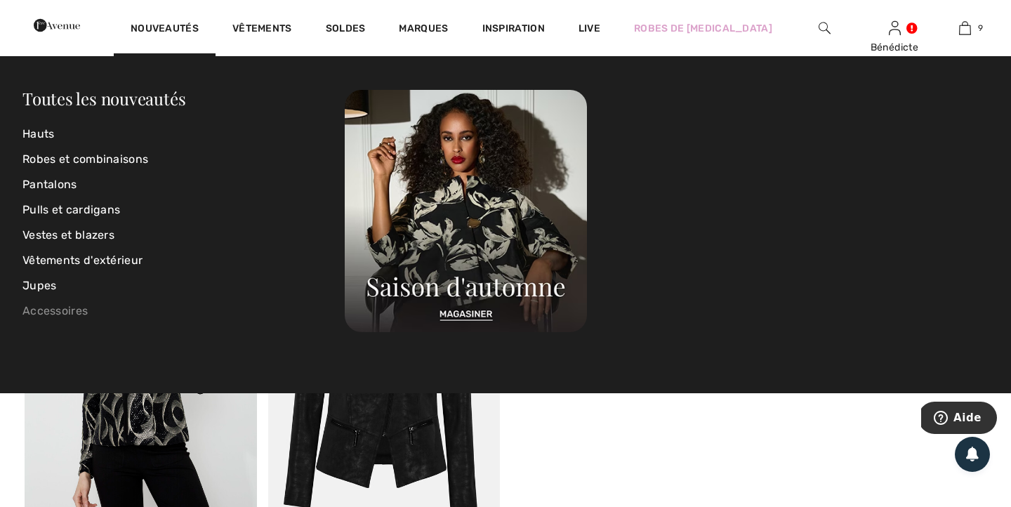
click at [41, 308] on link "Accessoires" at bounding box center [183, 310] width 322 height 25
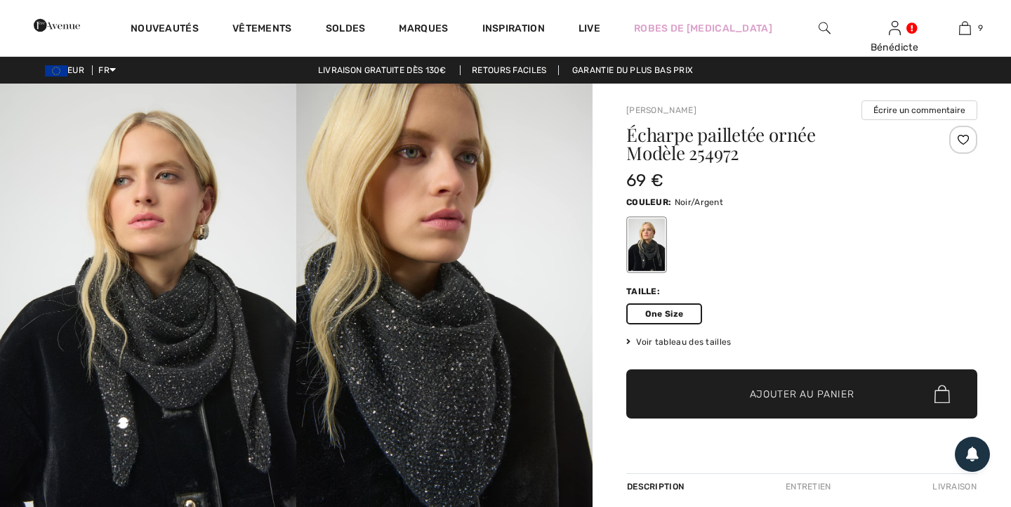
scroll to position [312, 0]
